Goal: Transaction & Acquisition: Purchase product/service

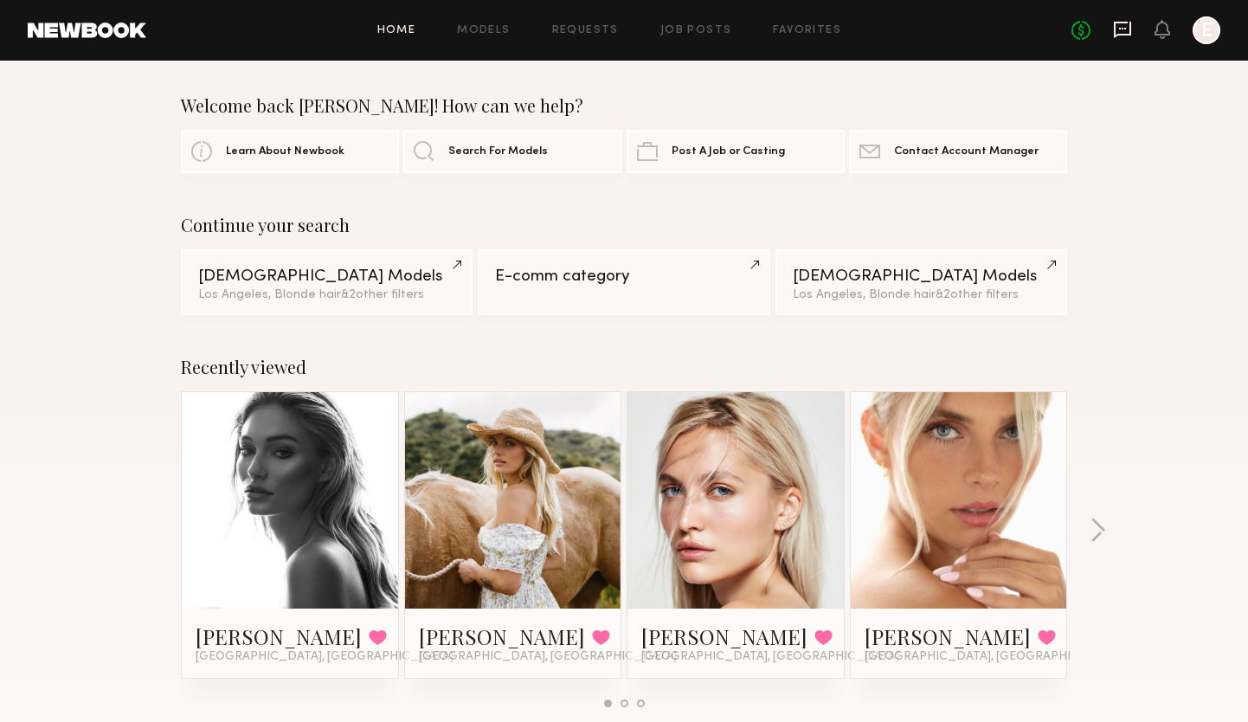
click at [1123, 24] on icon at bounding box center [1122, 29] width 19 height 19
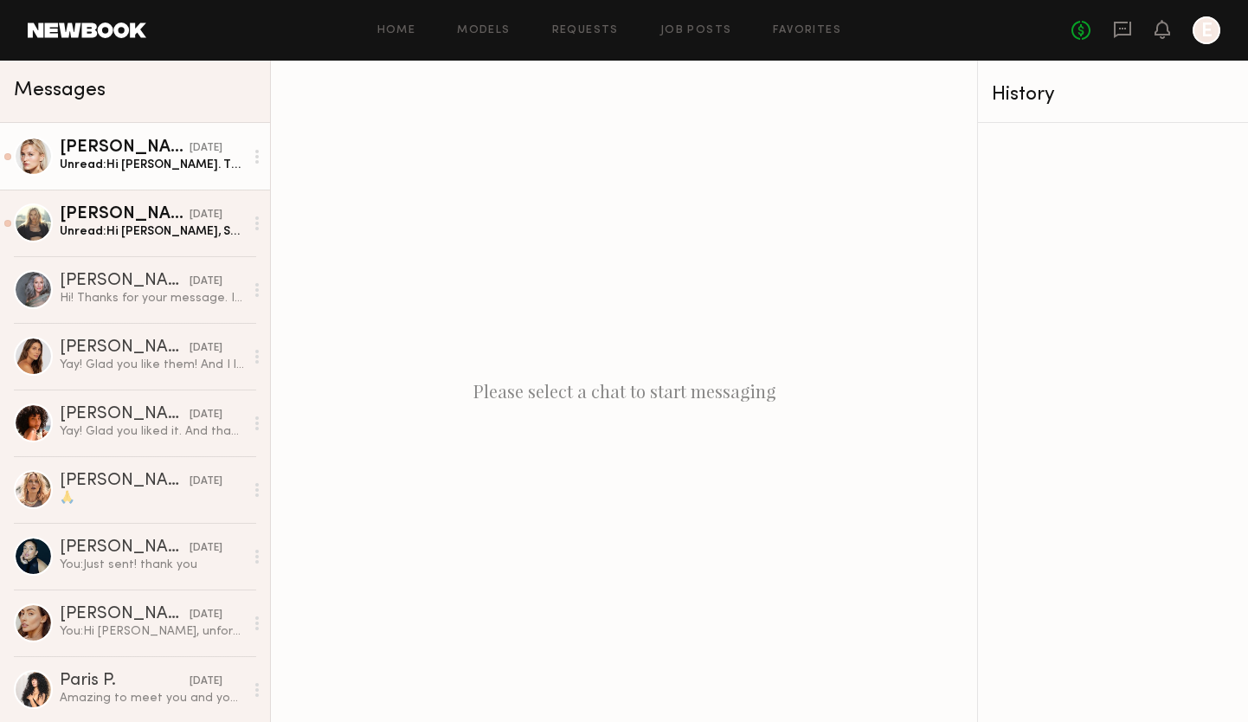
click at [183, 158] on div "Unread: Hi Elizabeth. Thank you so much for reaching out! I’m available on Octo…" at bounding box center [152, 165] width 184 height 16
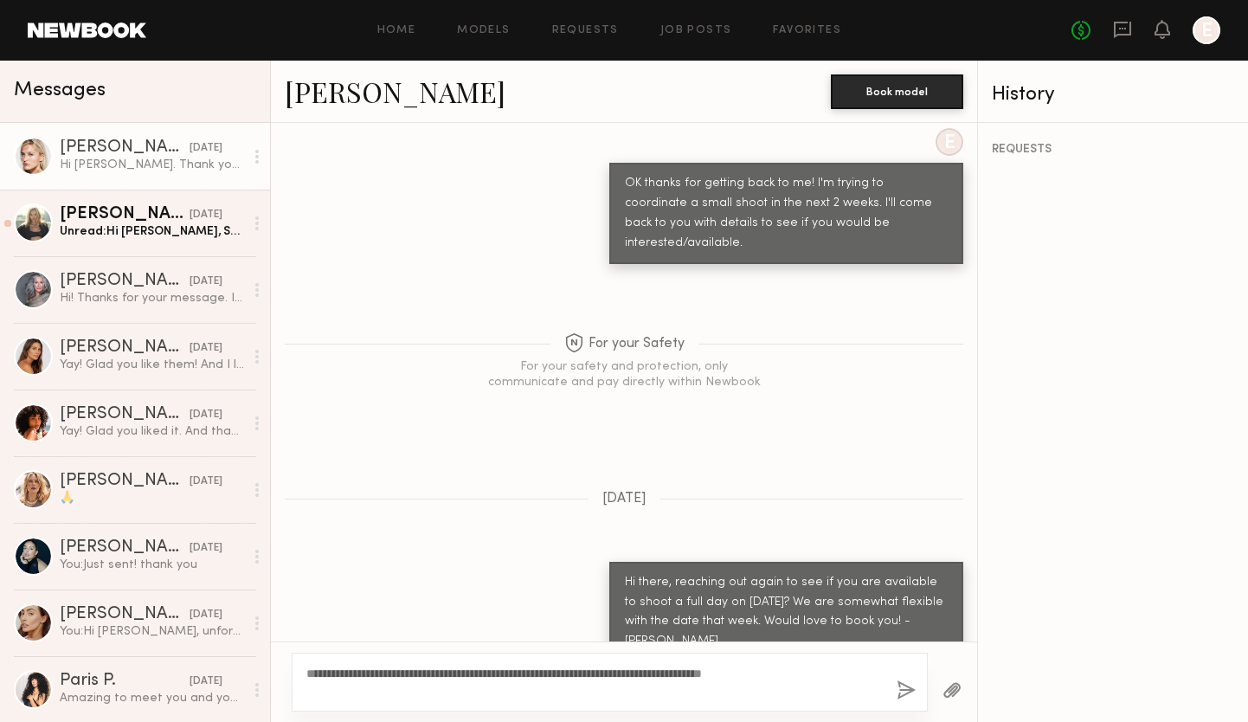
type textarea "**********"
click at [902, 686] on button "button" at bounding box center [906, 691] width 19 height 22
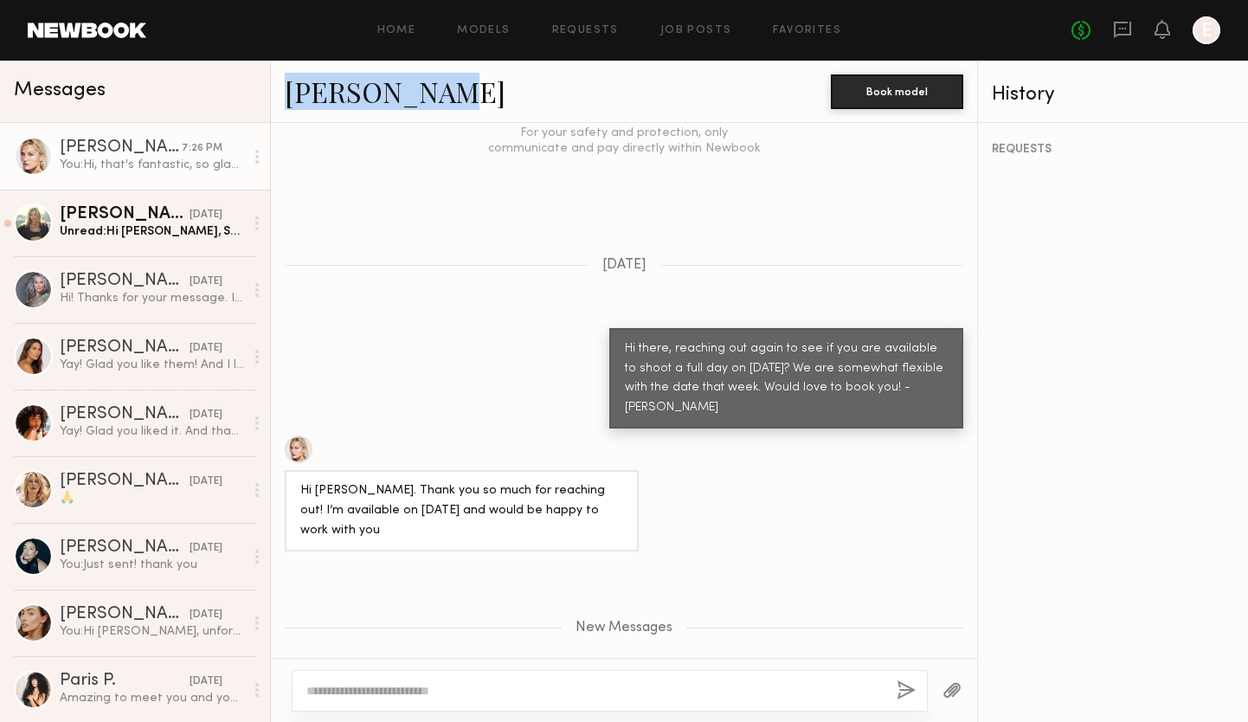
drag, startPoint x: 439, startPoint y: 94, endPoint x: 280, endPoint y: 90, distance: 159.3
click at [280, 90] on div "Valeriya P. Book model" at bounding box center [624, 92] width 706 height 62
copy link "Valeriya P."
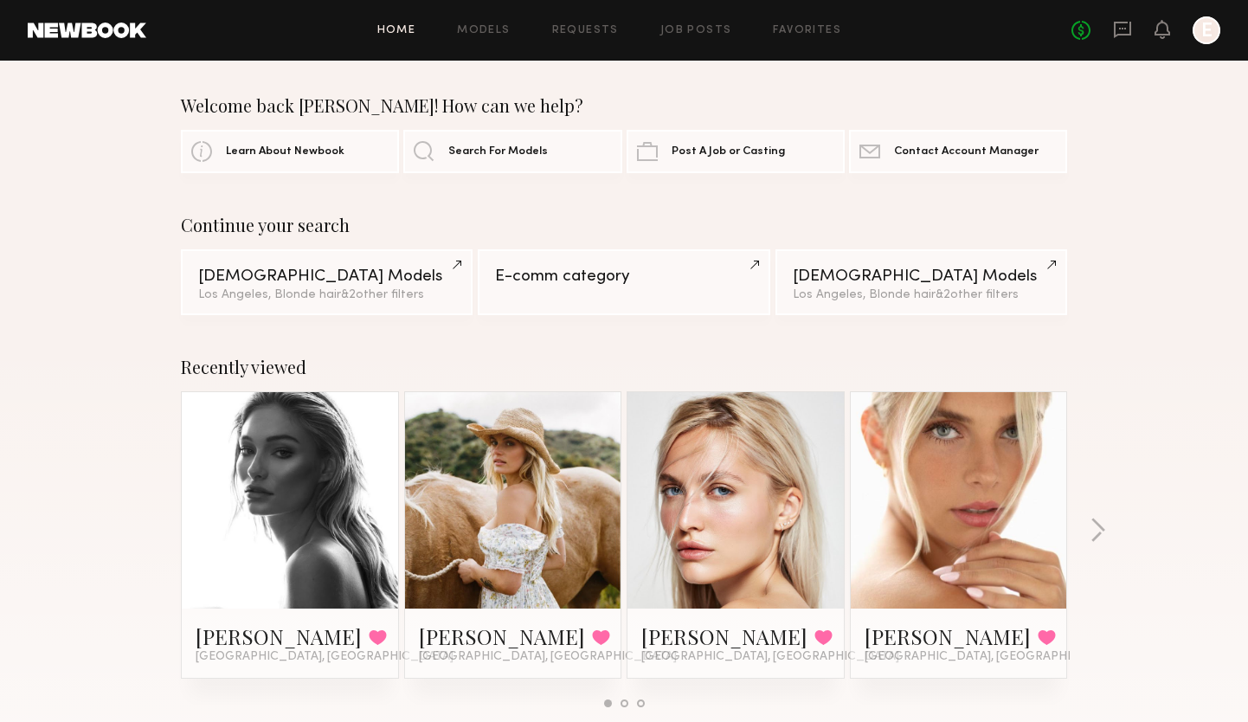
click at [790, 471] on div at bounding box center [736, 500] width 216 height 216
click at [692, 638] on link "[PERSON_NAME]" at bounding box center [724, 636] width 166 height 28
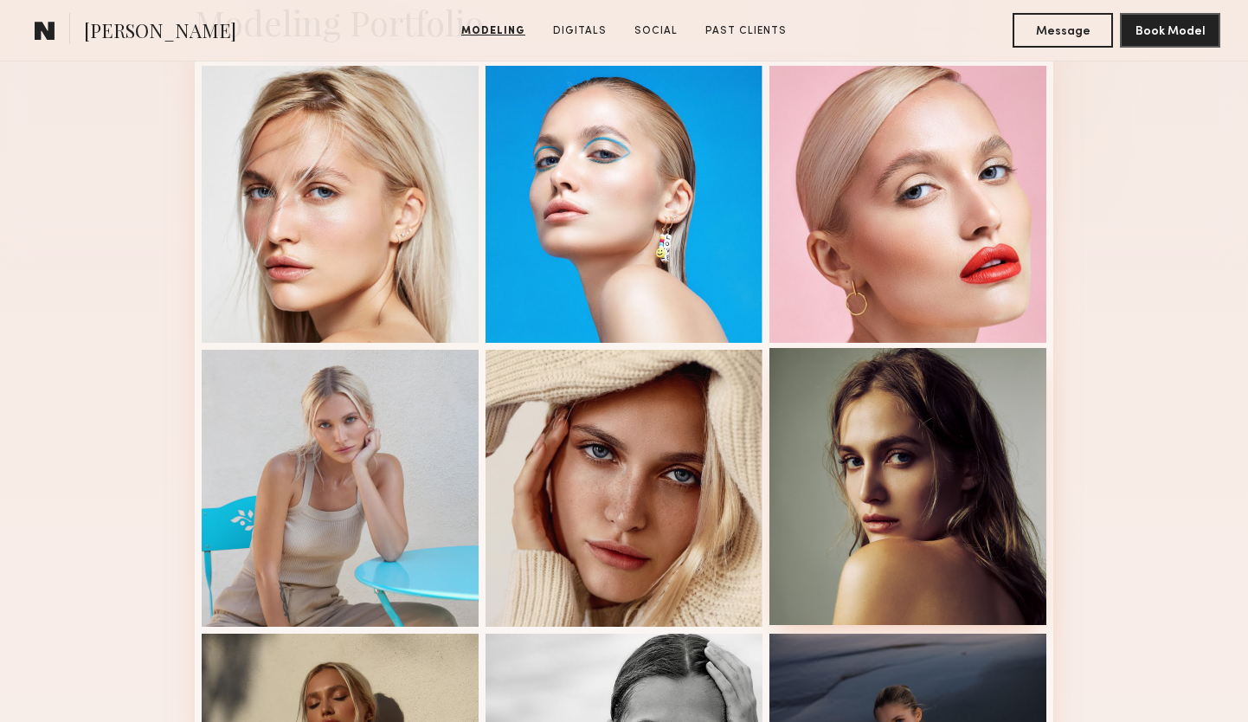
scroll to position [446, 0]
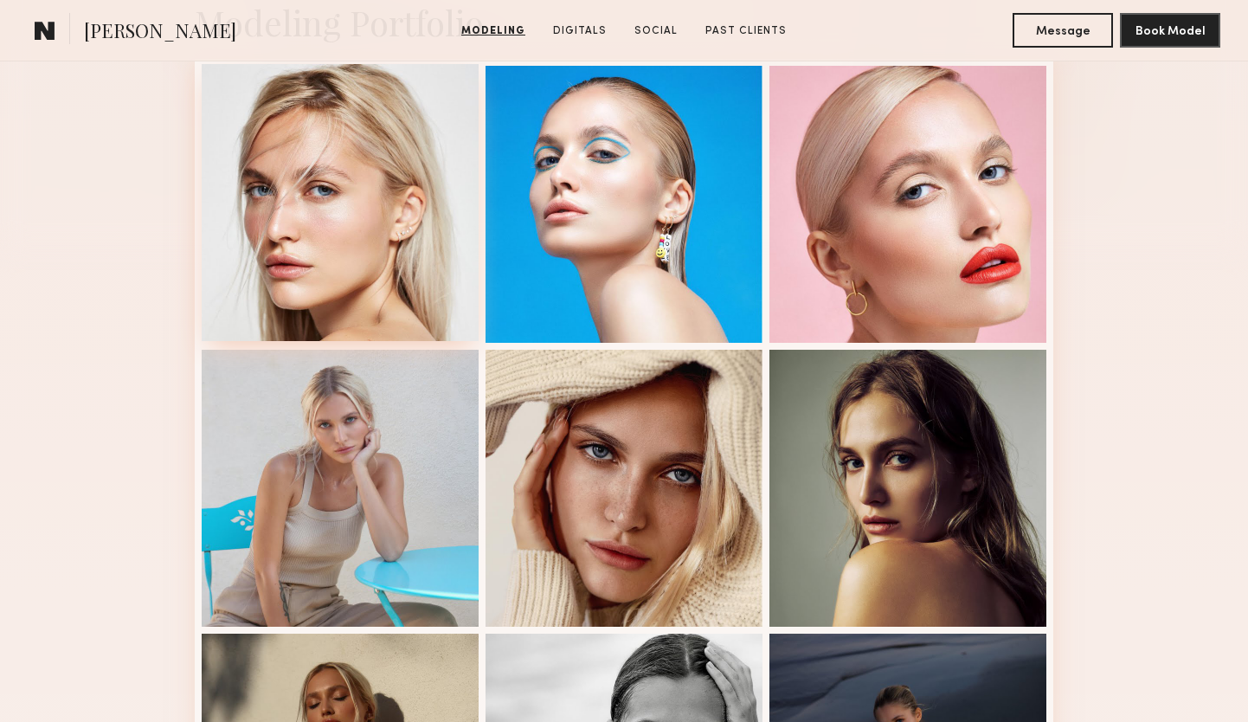
click at [363, 272] on div at bounding box center [340, 202] width 277 height 277
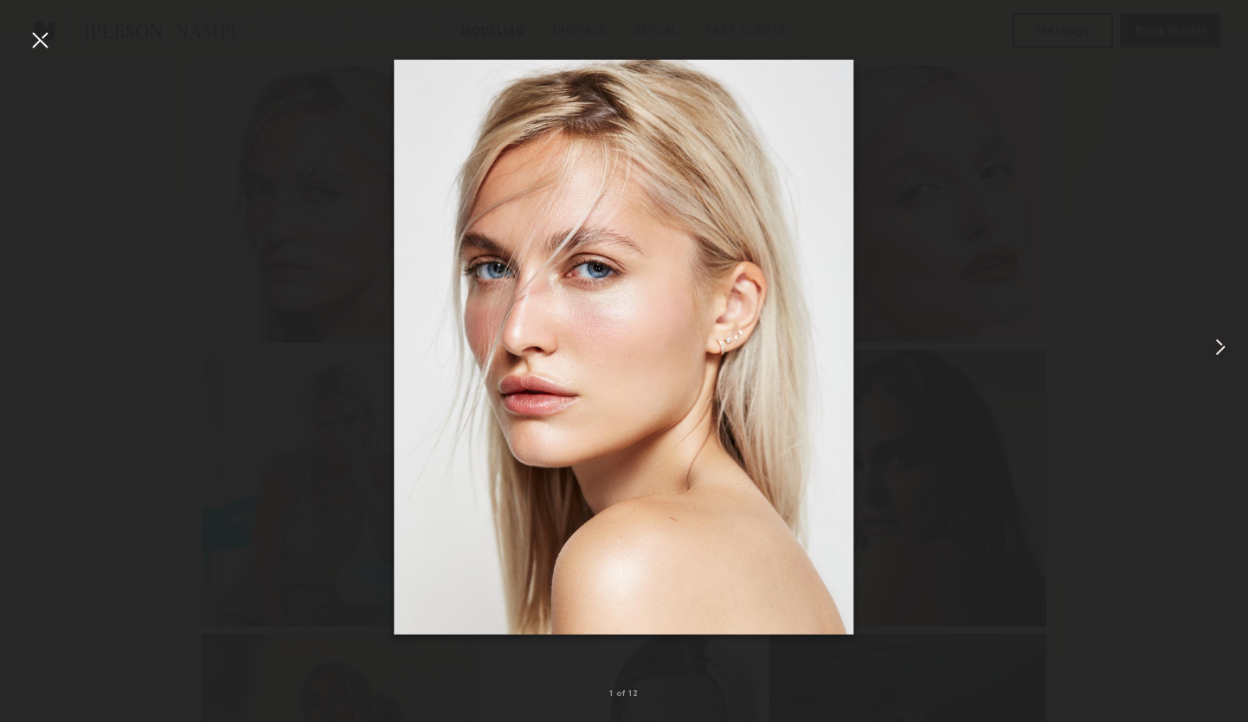
scroll to position [447, 0]
click at [1214, 348] on common-icon at bounding box center [1221, 347] width 28 height 28
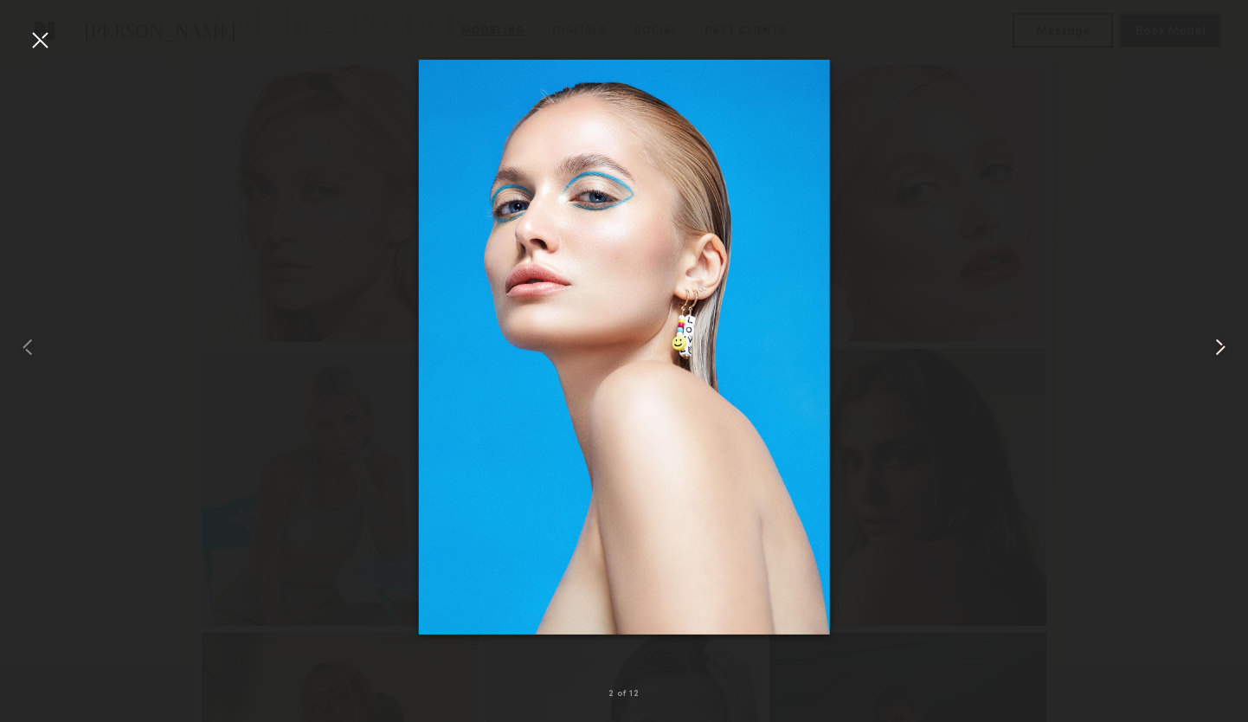
click at [1214, 348] on common-icon at bounding box center [1221, 347] width 28 height 28
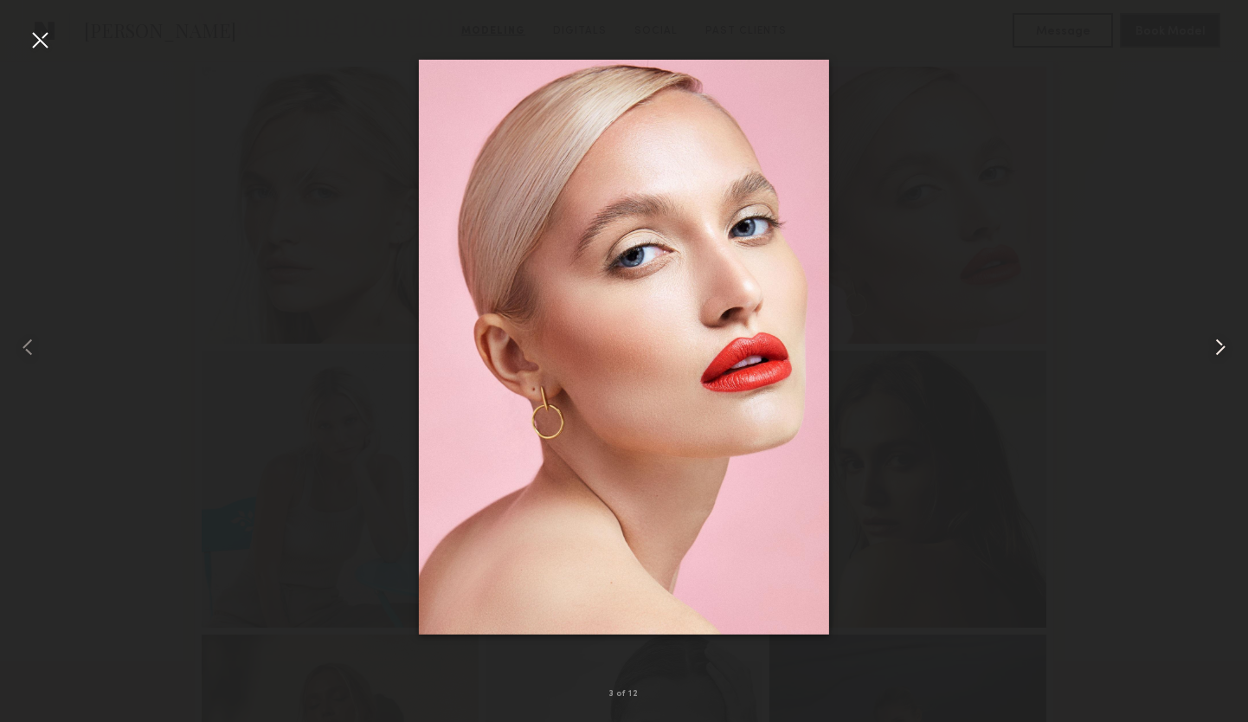
click at [1214, 348] on common-icon at bounding box center [1221, 347] width 28 height 28
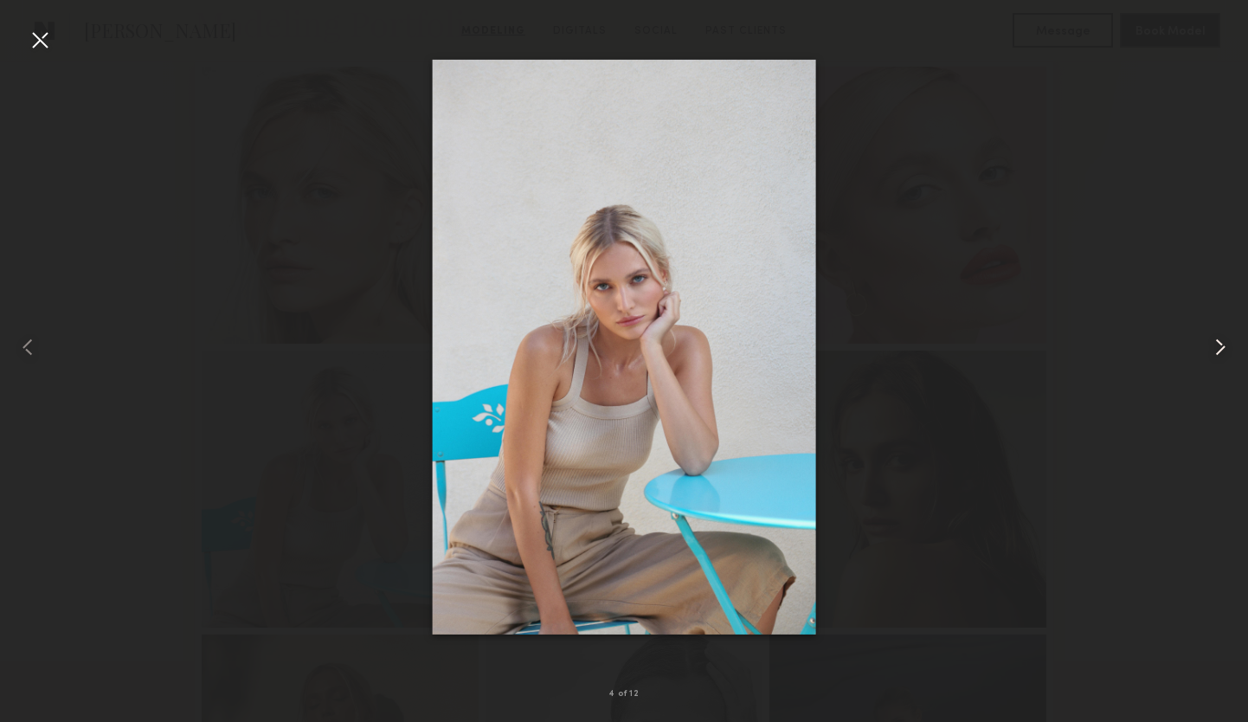
scroll to position [444, 0]
click at [1214, 348] on common-icon at bounding box center [1221, 347] width 28 height 28
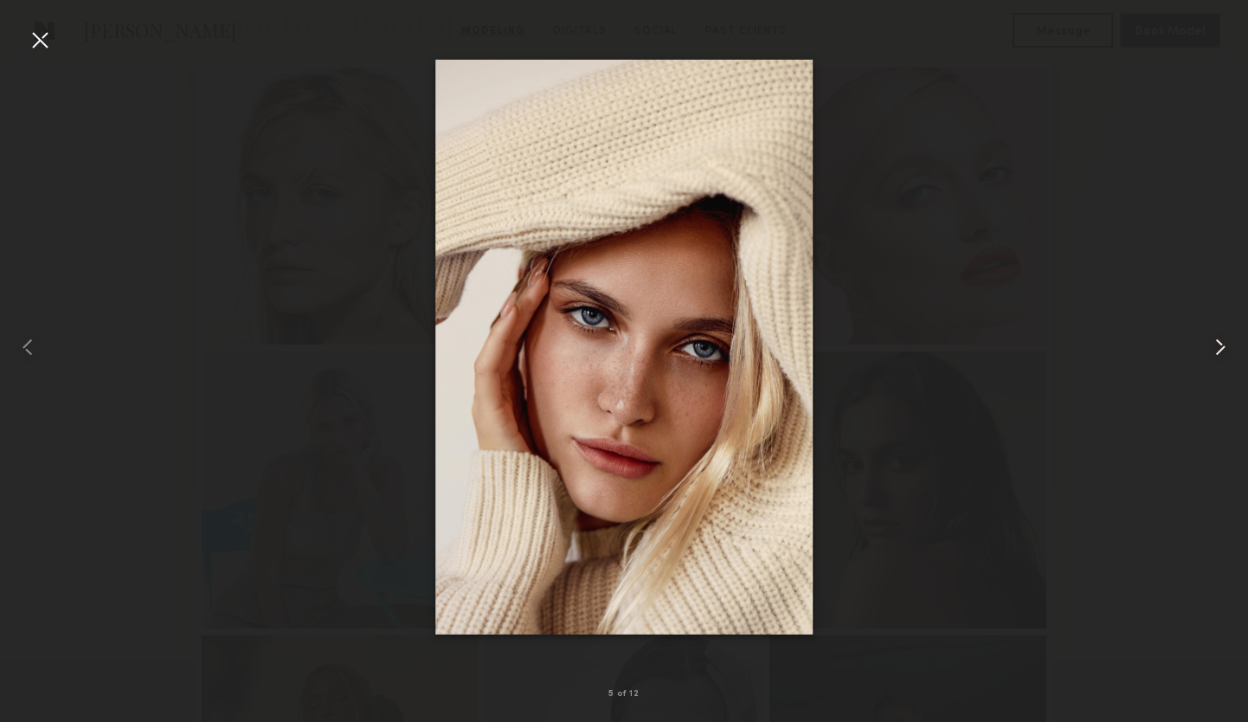
click at [1214, 348] on common-icon at bounding box center [1221, 347] width 28 height 28
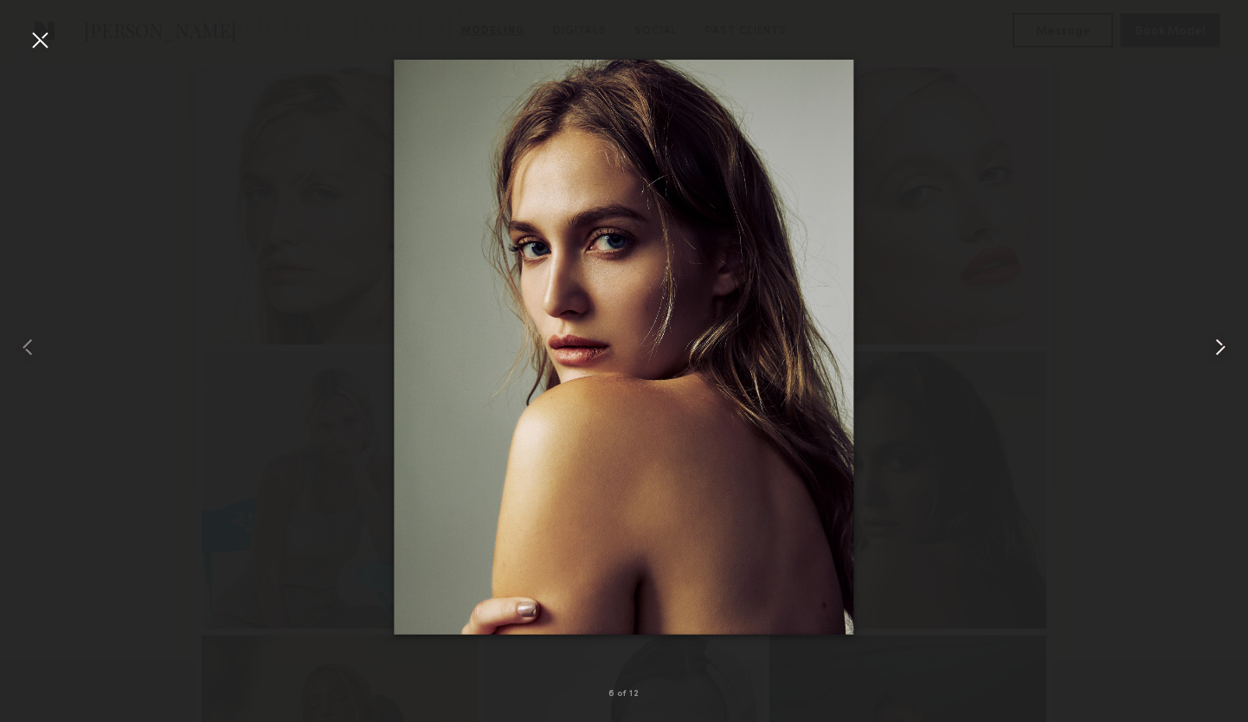
click at [1214, 348] on common-icon at bounding box center [1221, 347] width 28 height 28
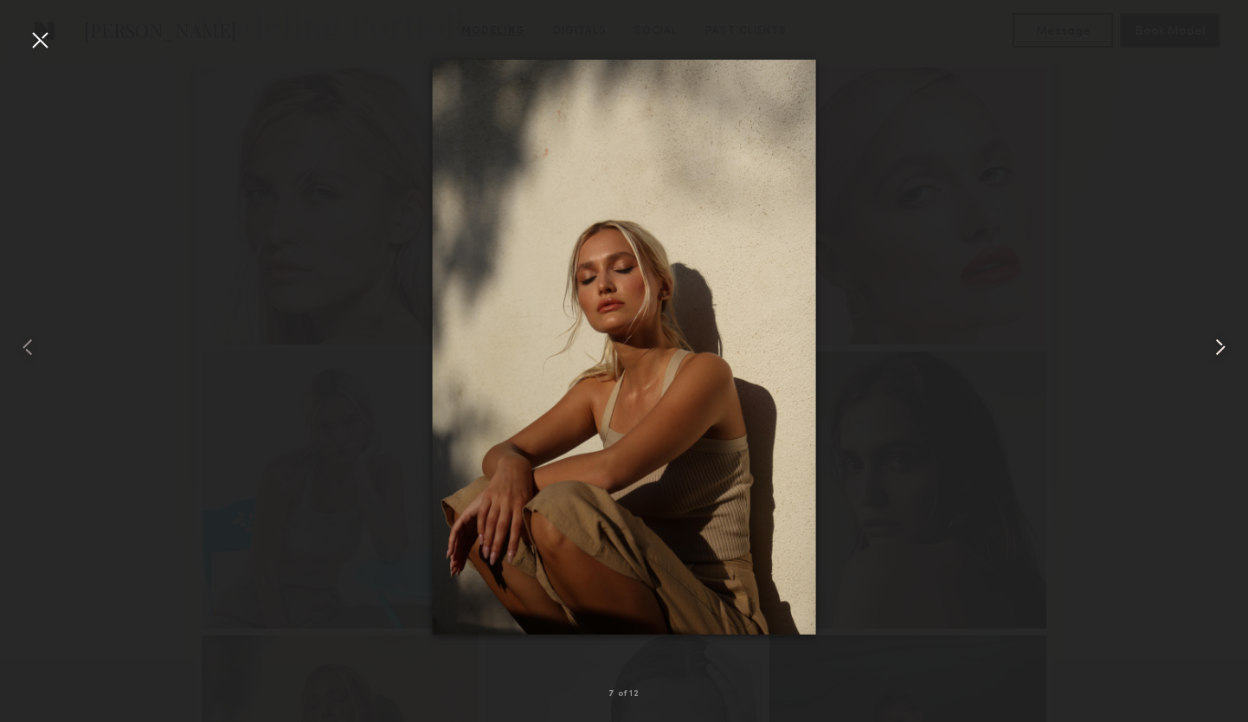
click at [1214, 348] on common-icon at bounding box center [1221, 347] width 28 height 28
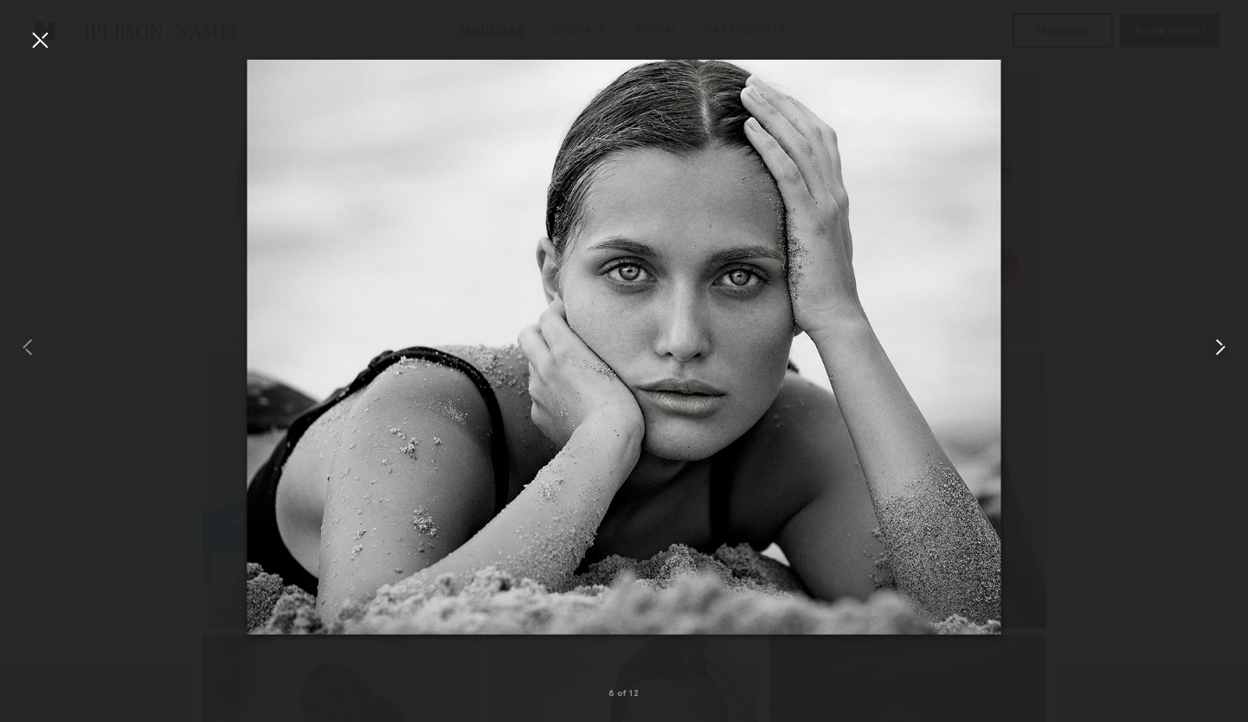
click at [1214, 348] on common-icon at bounding box center [1221, 347] width 28 height 28
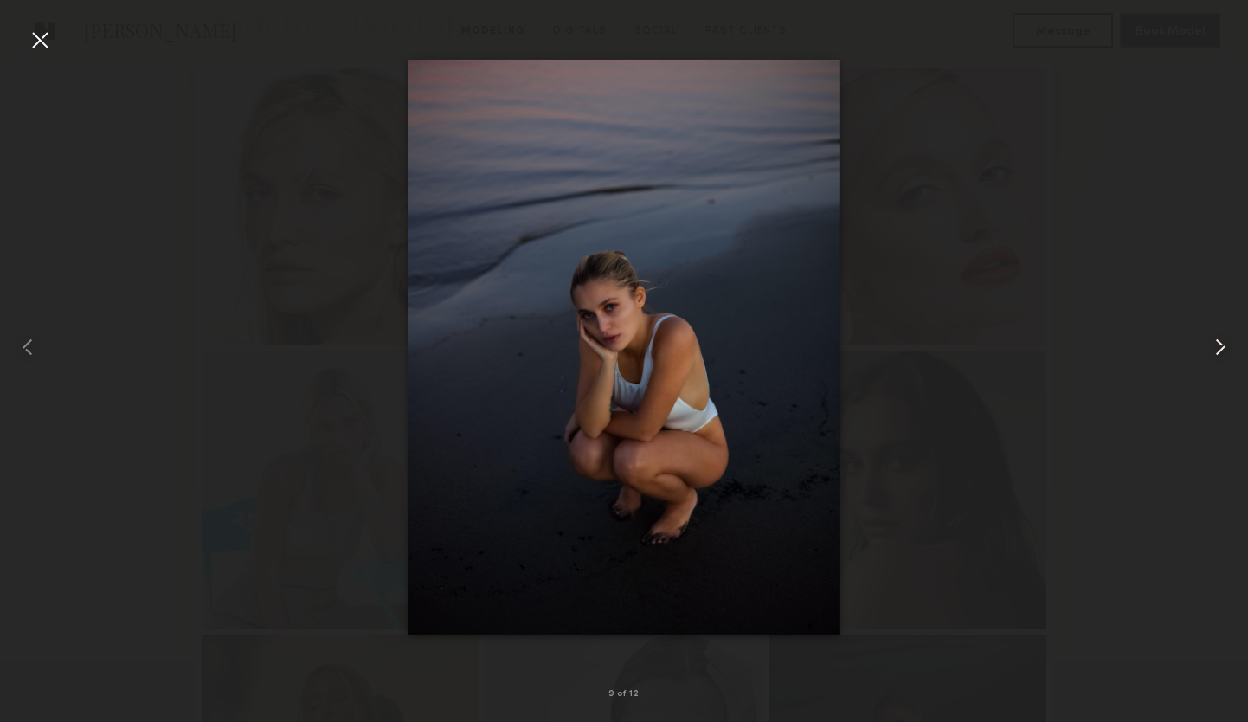
click at [1214, 348] on common-icon at bounding box center [1221, 347] width 28 height 28
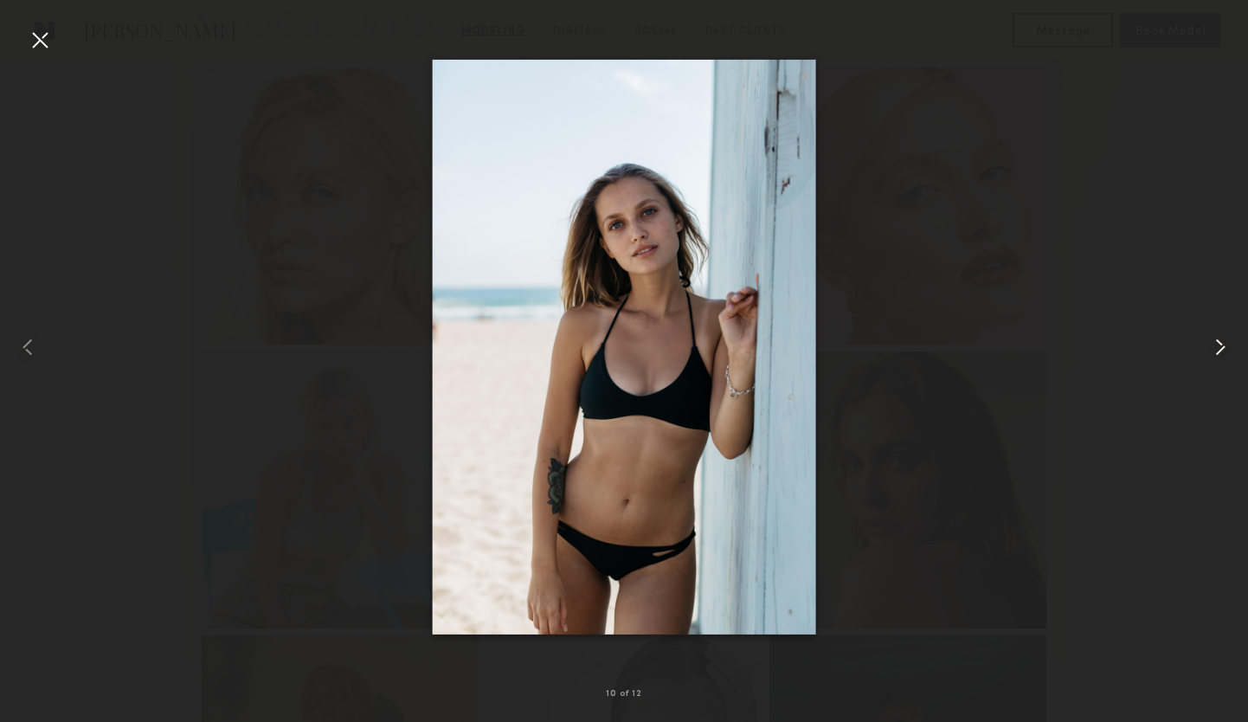
scroll to position [443, 0]
click at [1216, 346] on common-icon at bounding box center [1221, 347] width 28 height 28
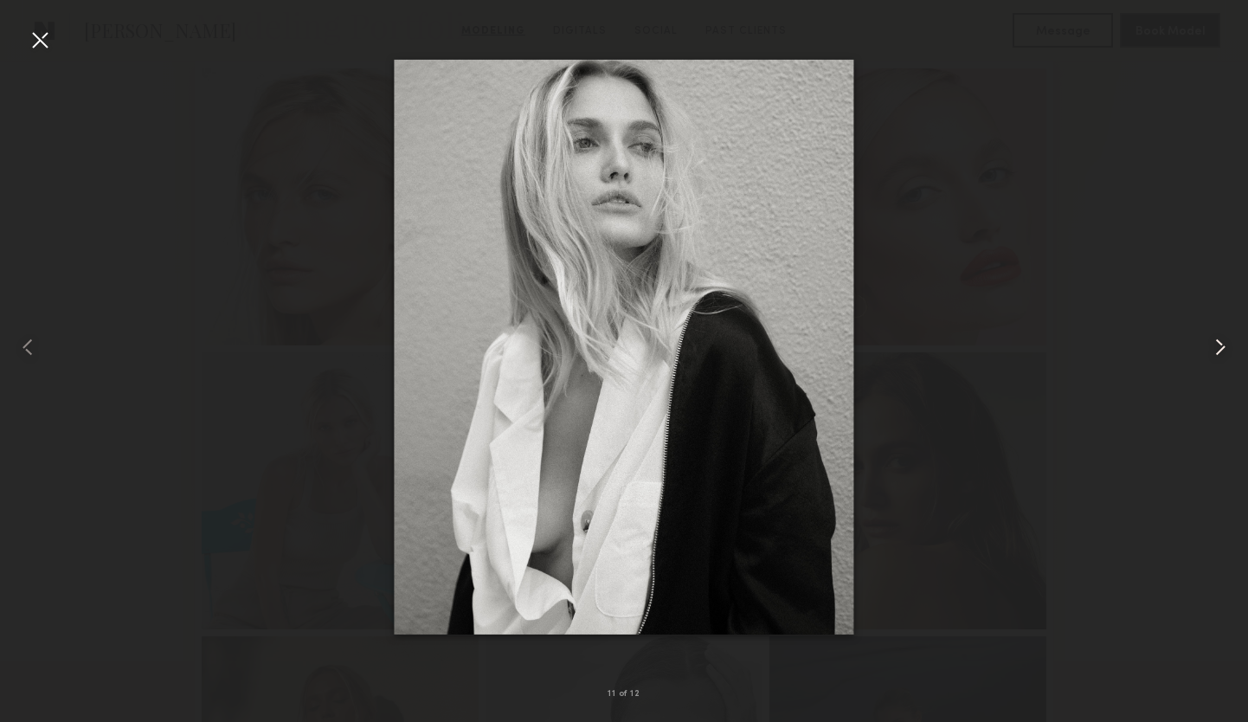
click at [1216, 346] on common-icon at bounding box center [1221, 347] width 28 height 28
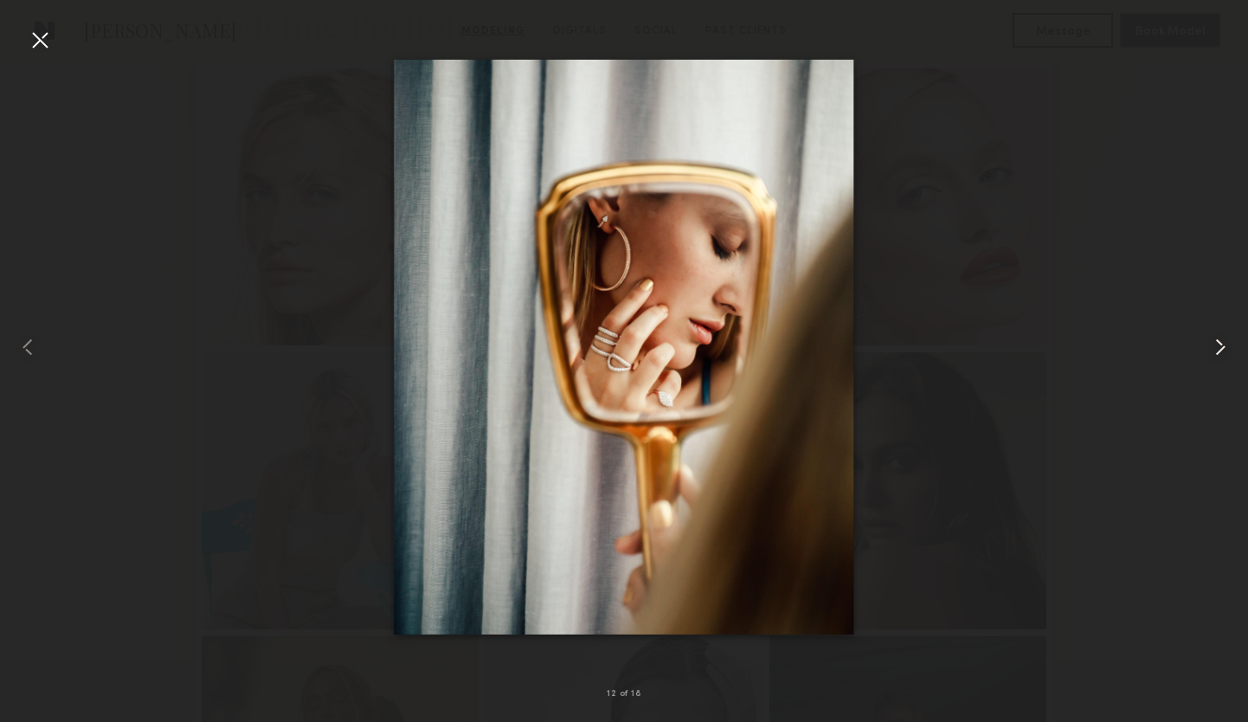
click at [1216, 346] on common-icon at bounding box center [1221, 347] width 28 height 28
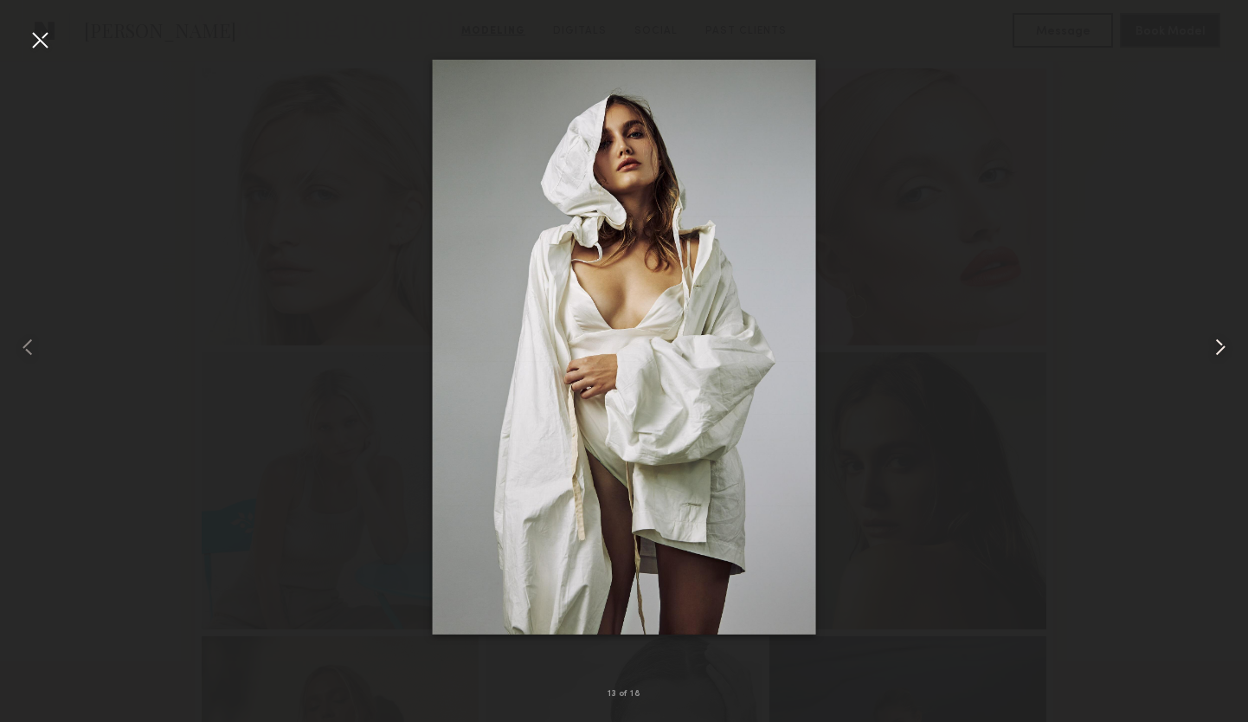
click at [1216, 346] on common-icon at bounding box center [1221, 347] width 28 height 28
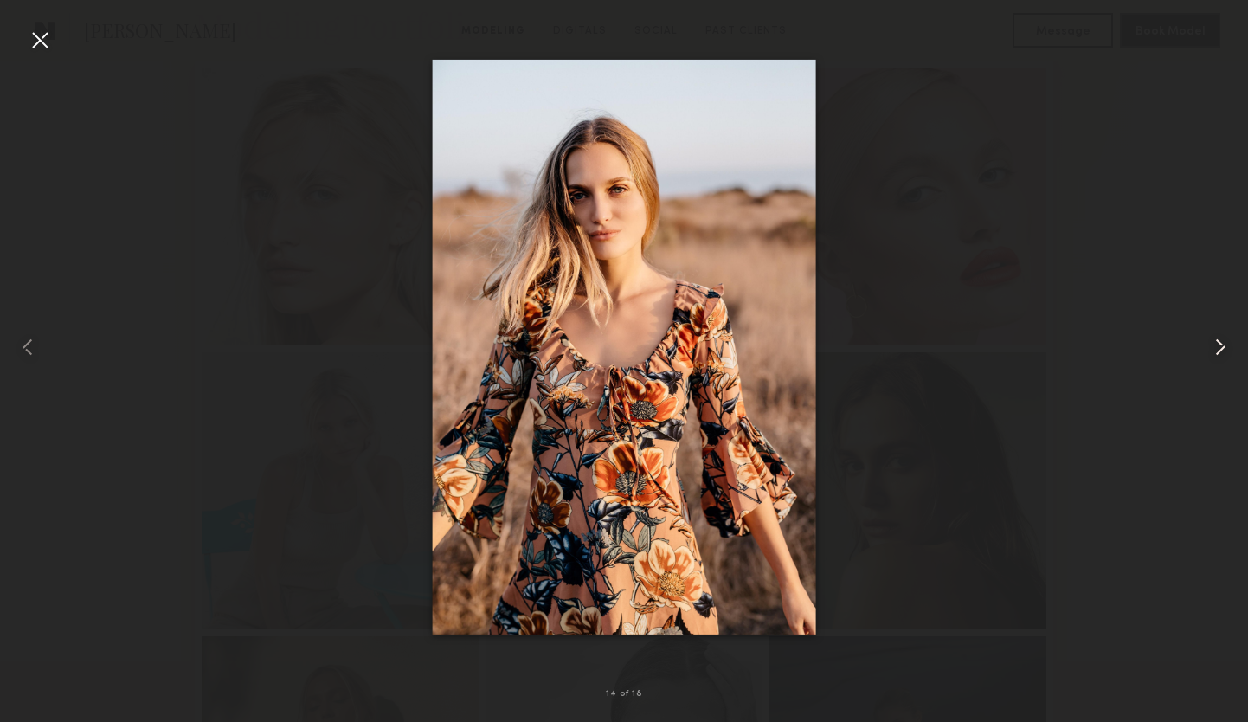
click at [1216, 346] on common-icon at bounding box center [1221, 347] width 28 height 28
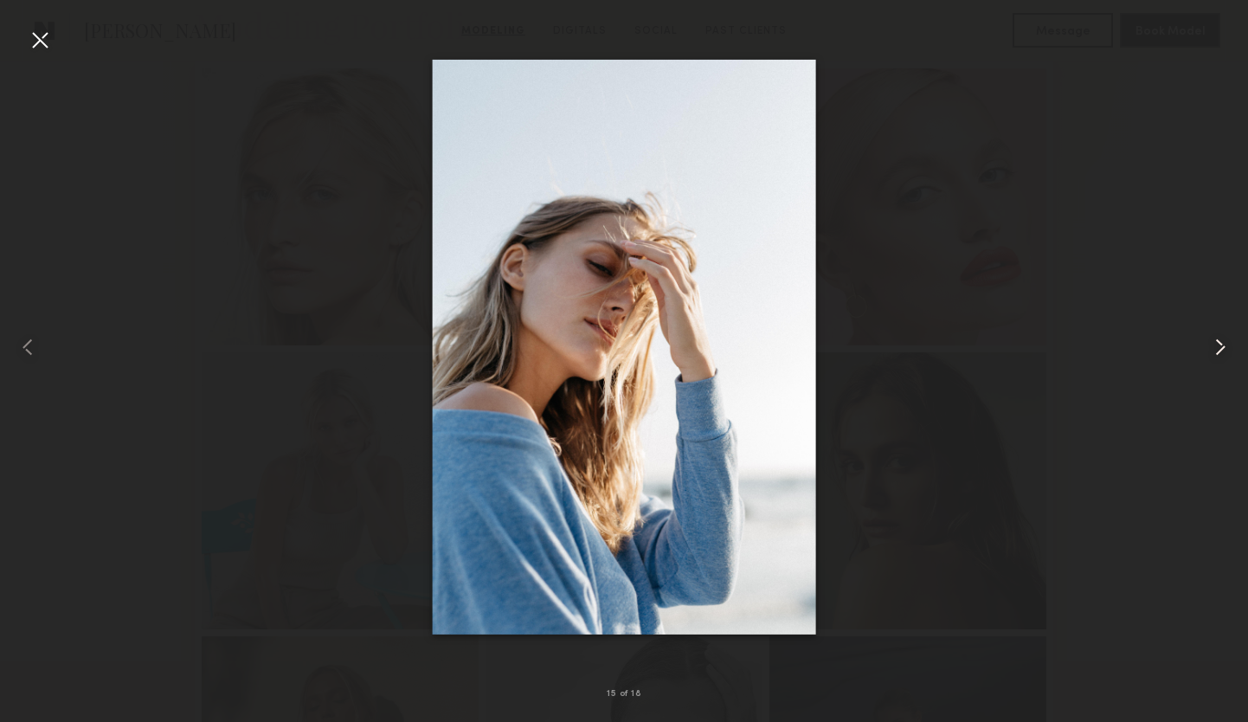
click at [1216, 346] on common-icon at bounding box center [1221, 347] width 28 height 28
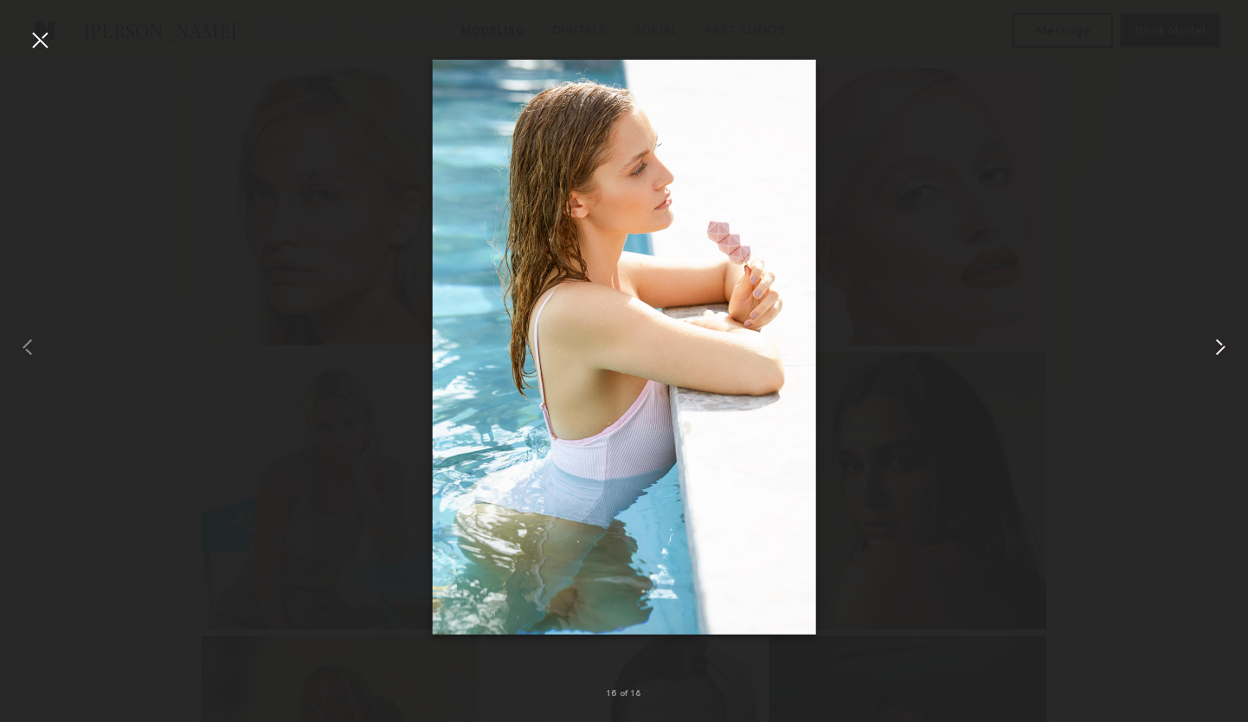
click at [1216, 346] on common-icon at bounding box center [1221, 347] width 28 height 28
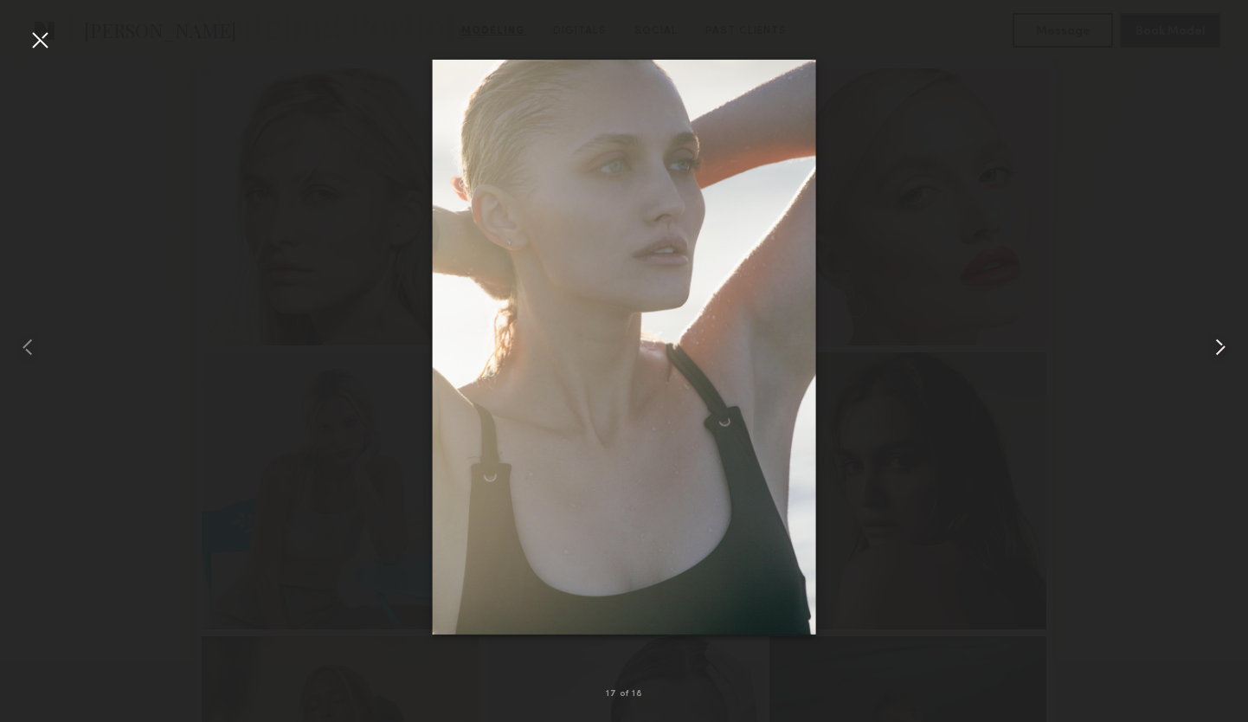
click at [1216, 346] on common-icon at bounding box center [1221, 347] width 28 height 28
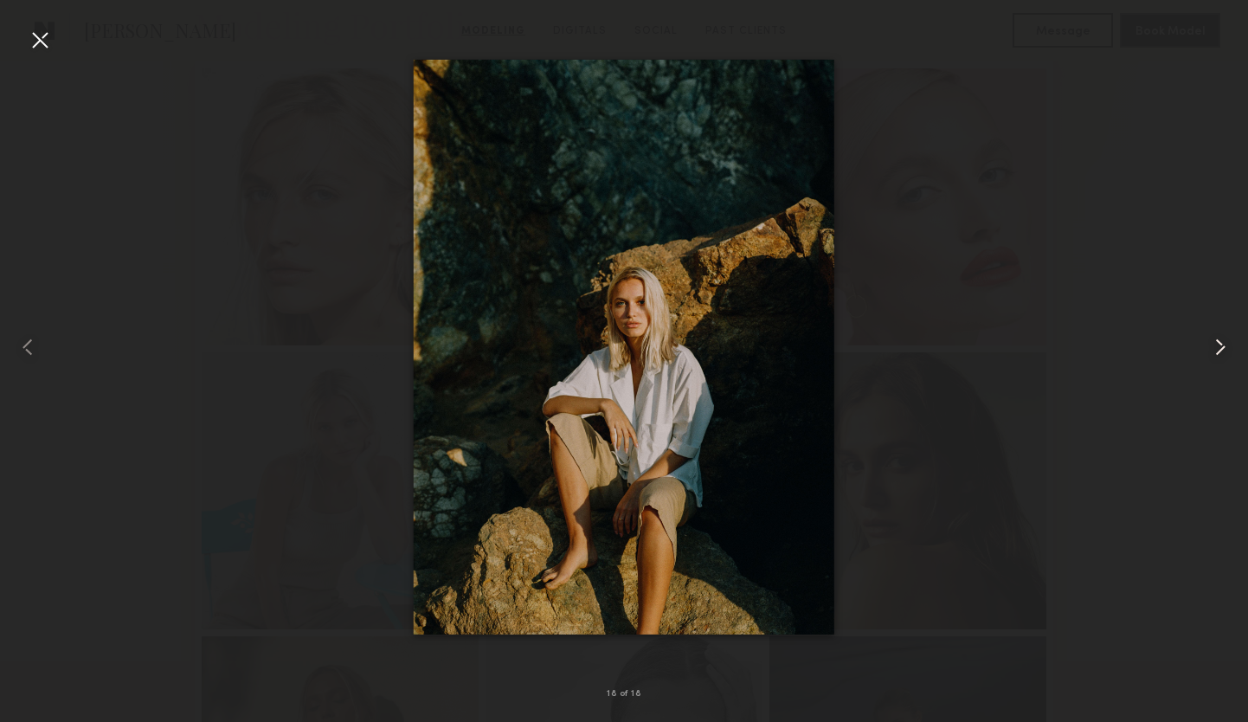
click at [1216, 346] on common-icon at bounding box center [1221, 347] width 28 height 28
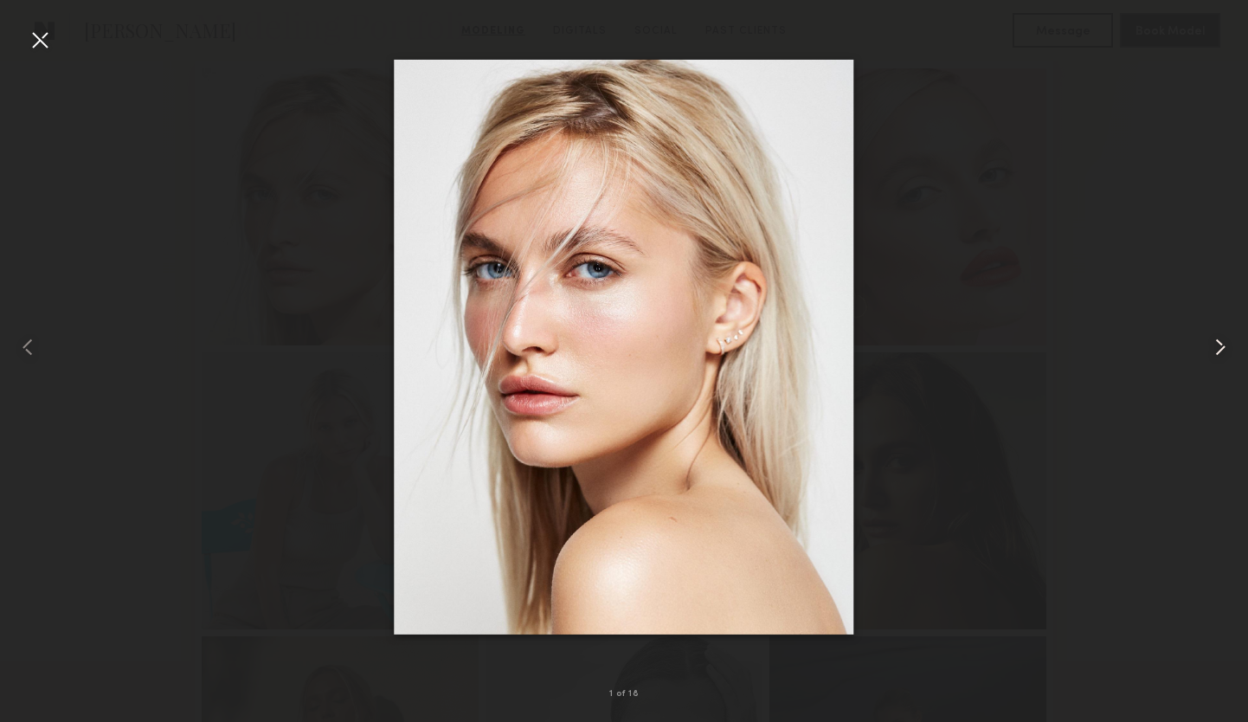
click at [1216, 346] on common-icon at bounding box center [1221, 347] width 28 height 28
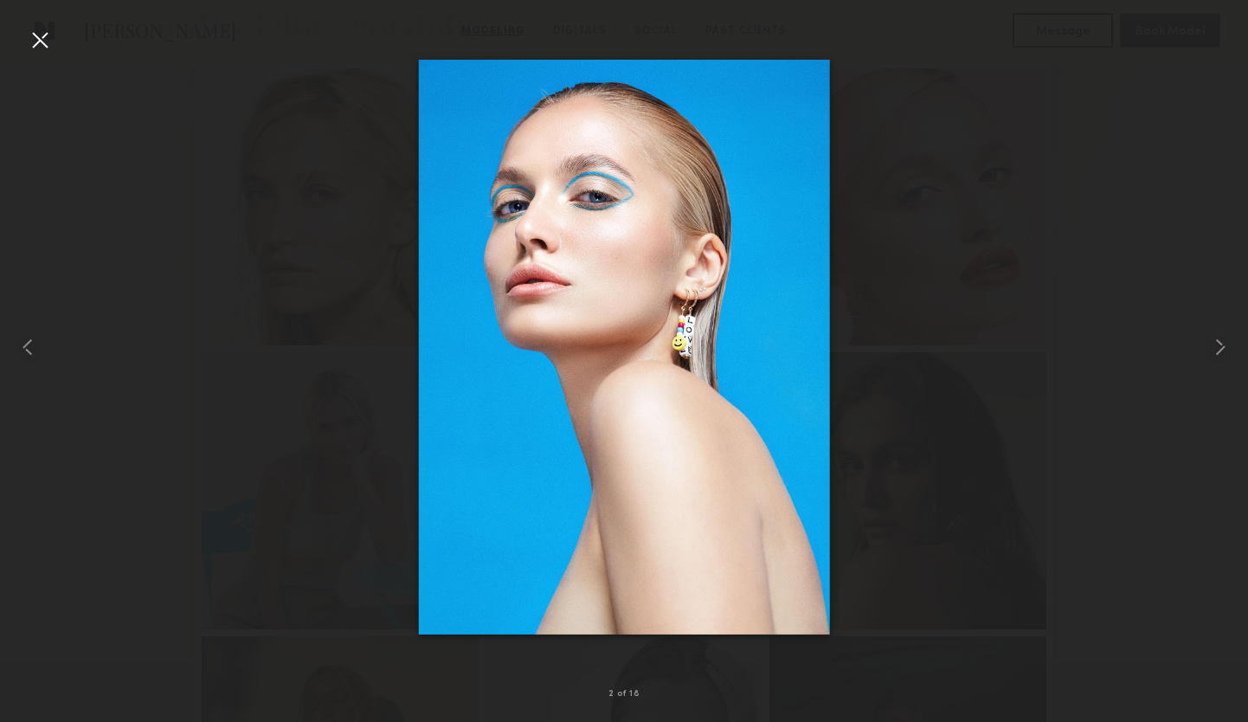
click at [38, 36] on div at bounding box center [40, 40] width 28 height 28
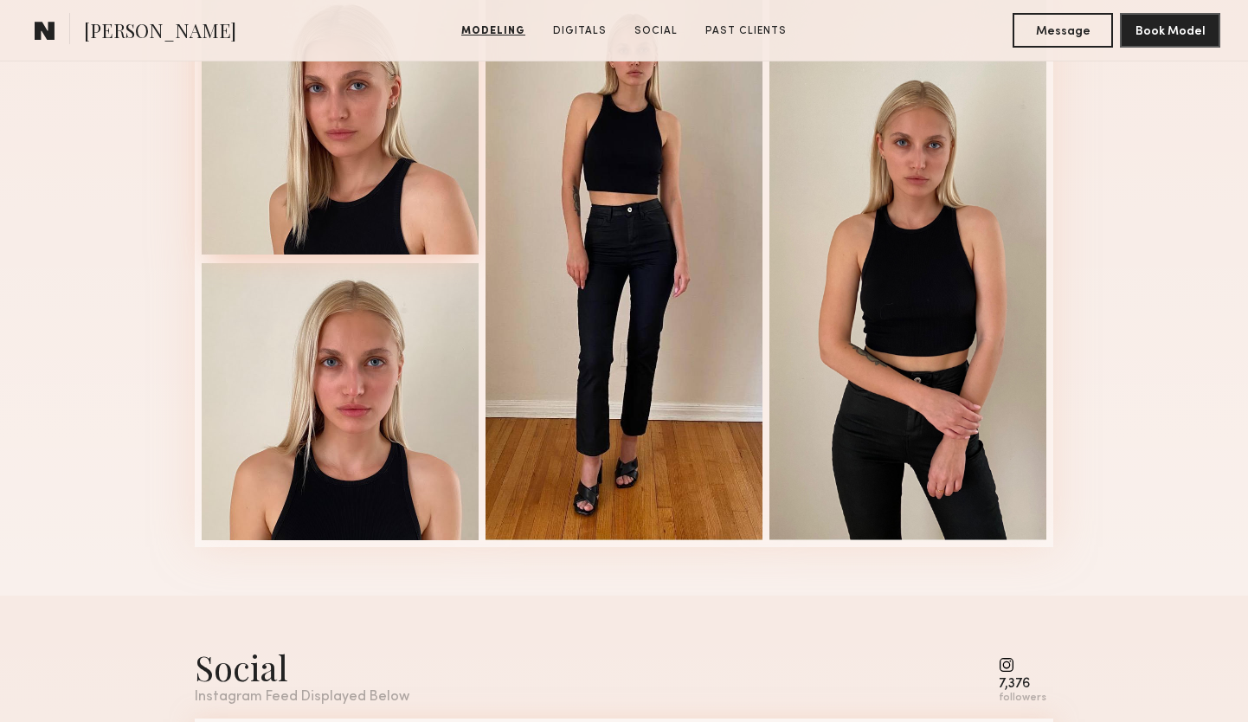
scroll to position [2412, 0]
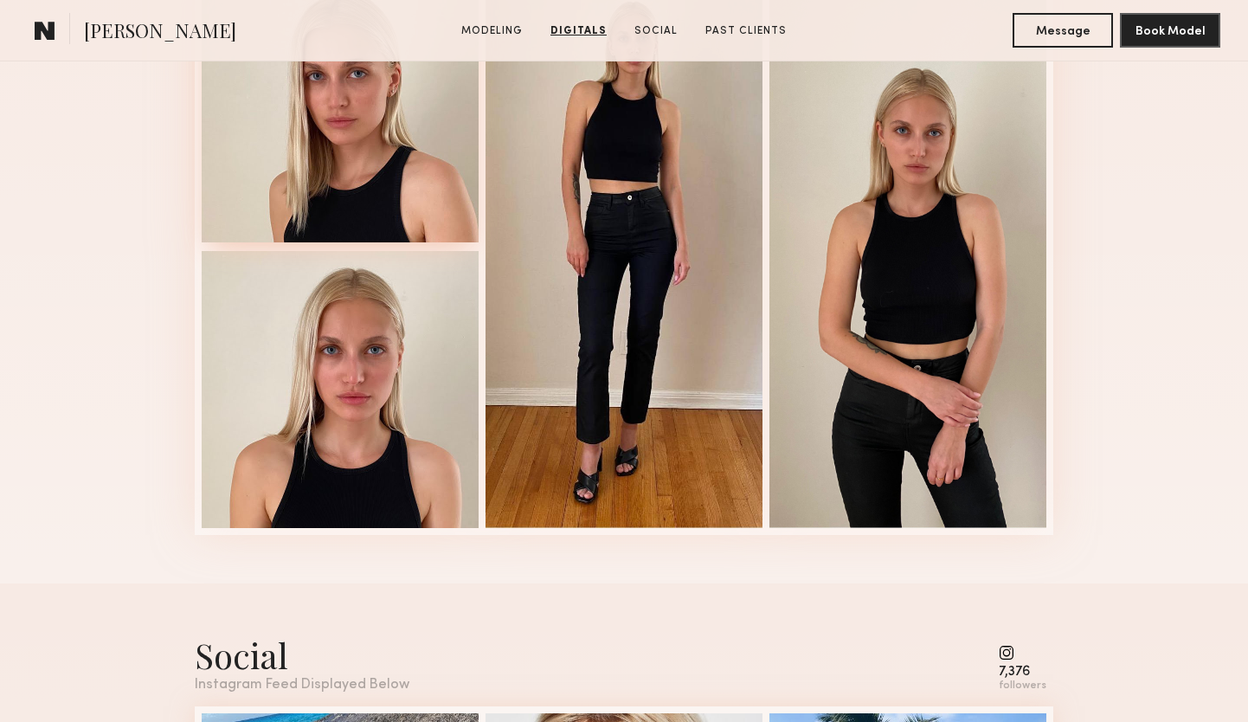
click at [352, 161] on div at bounding box center [340, 103] width 277 height 277
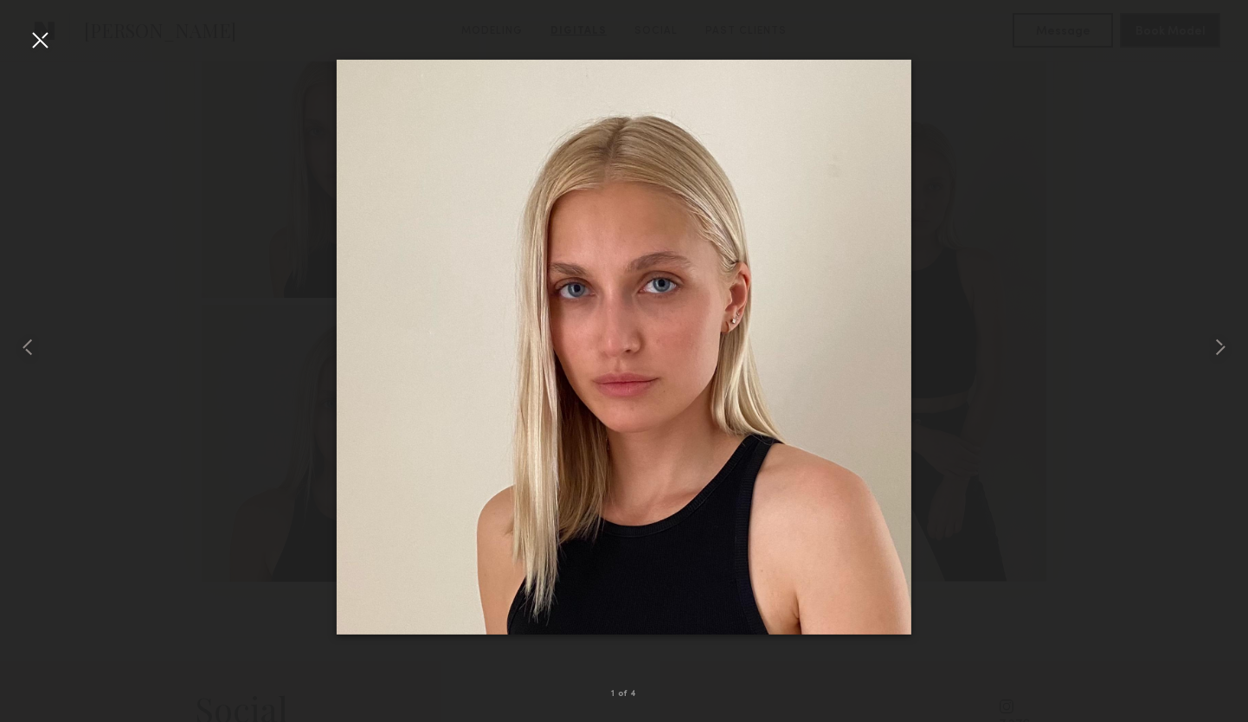
scroll to position [2358, 0]
click at [1217, 347] on common-icon at bounding box center [1221, 347] width 28 height 28
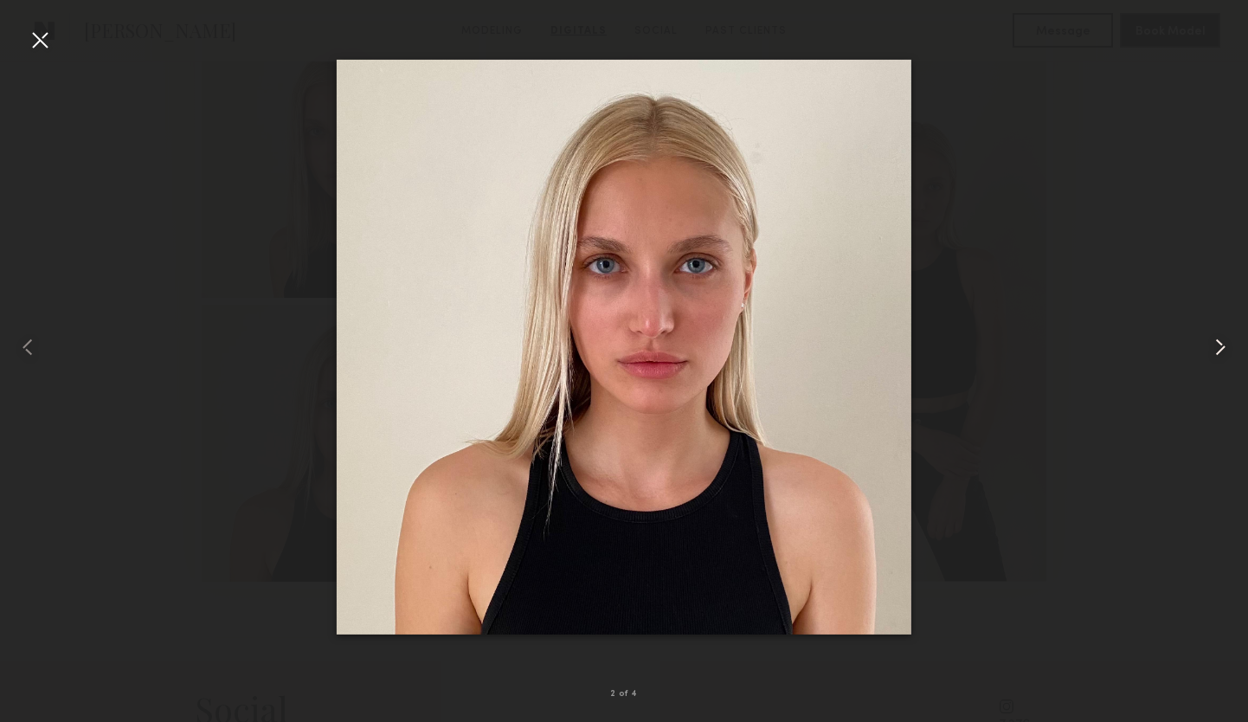
click at [1217, 347] on common-icon at bounding box center [1221, 347] width 28 height 28
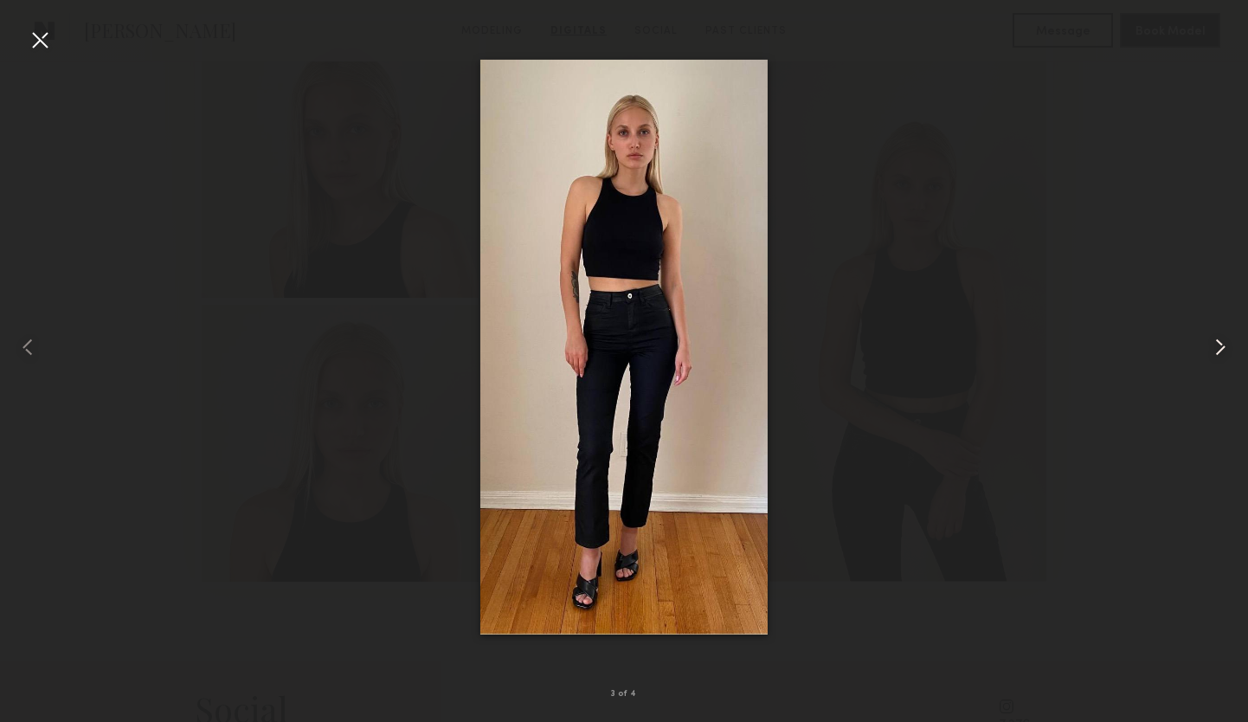
click at [1217, 347] on common-icon at bounding box center [1221, 347] width 28 height 28
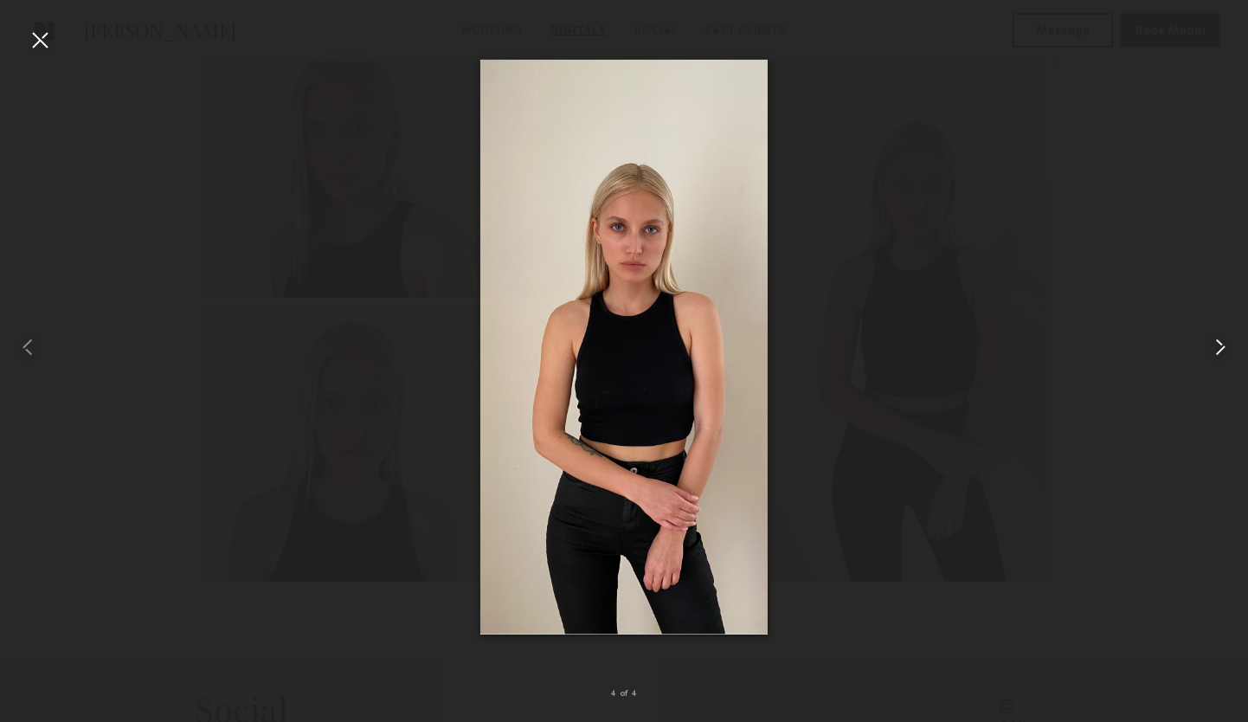
click at [1217, 347] on common-icon at bounding box center [1221, 347] width 28 height 28
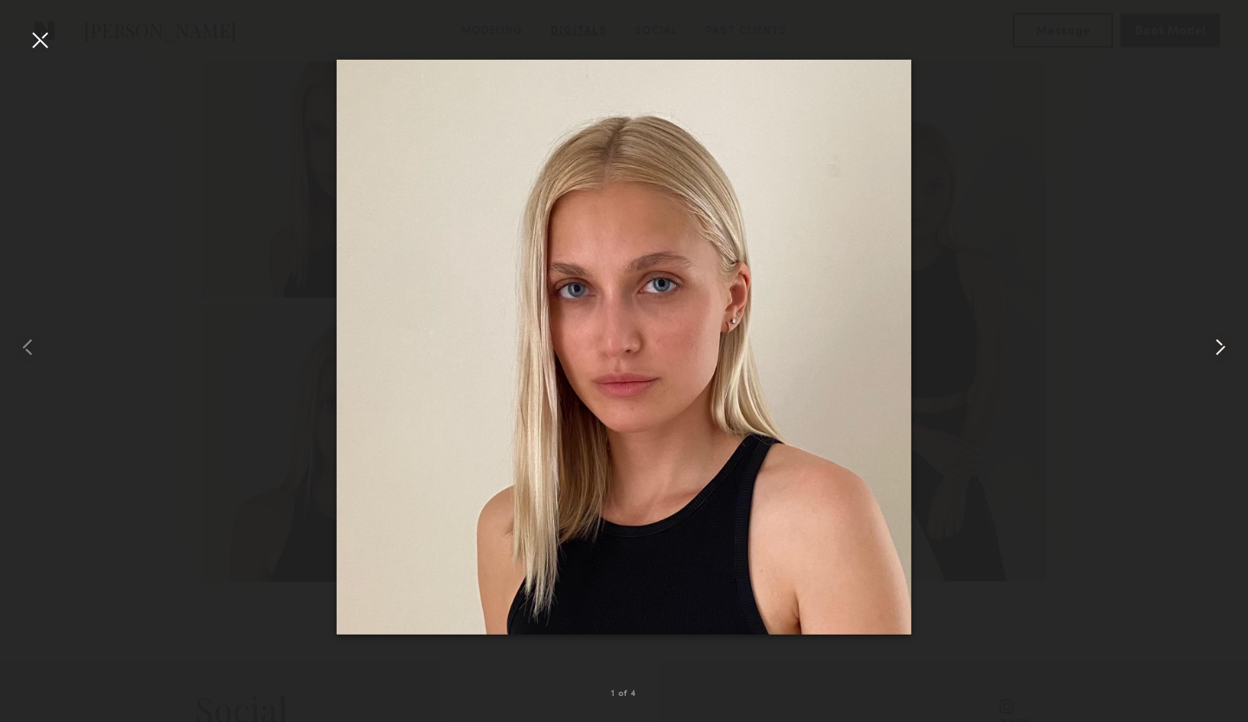
click at [1217, 347] on common-icon at bounding box center [1221, 347] width 28 height 28
